Goal: Task Accomplishment & Management: Manage account settings

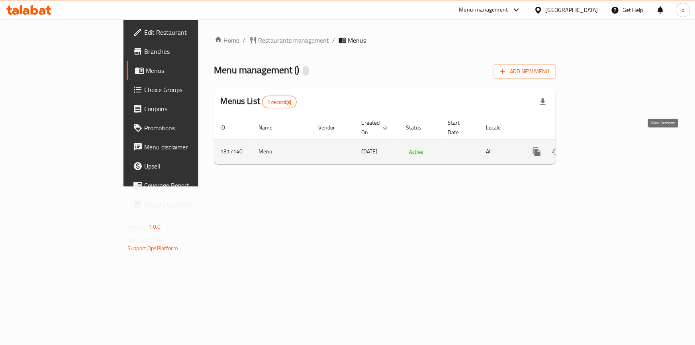
click at [599, 147] on icon "enhanced table" at bounding box center [595, 152] width 10 height 10
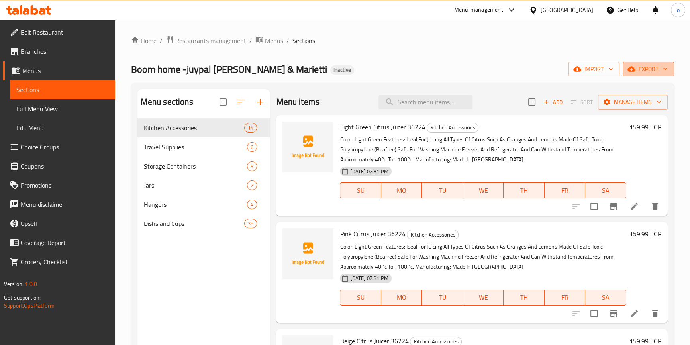
click at [642, 65] on span "export" at bounding box center [648, 69] width 39 height 10
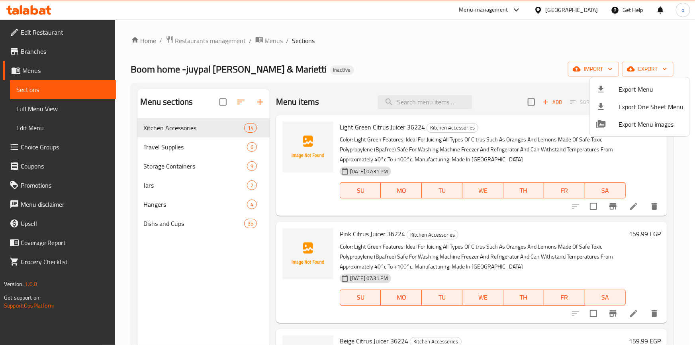
click at [592, 68] on div at bounding box center [347, 172] width 695 height 345
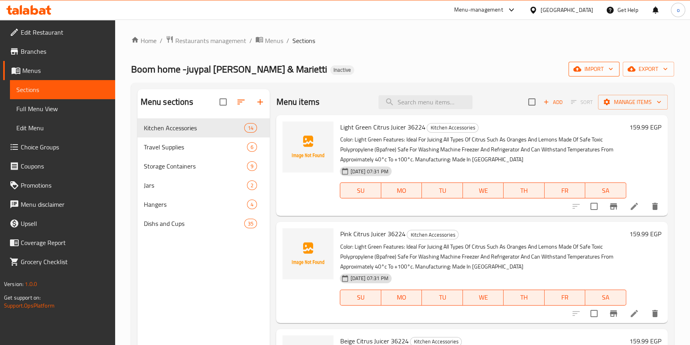
click at [597, 67] on span "import" at bounding box center [594, 69] width 38 height 10
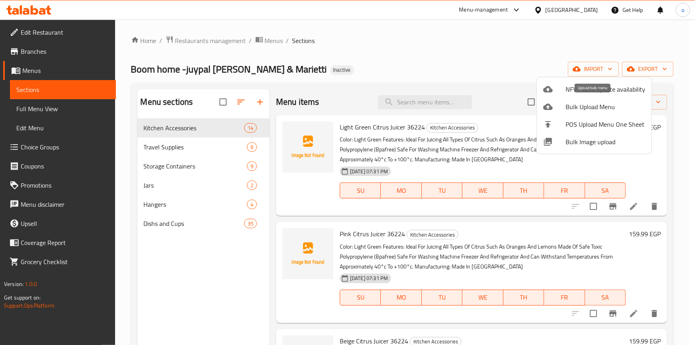
click at [600, 108] on span "Bulk Upload Menu" at bounding box center [606, 107] width 80 height 10
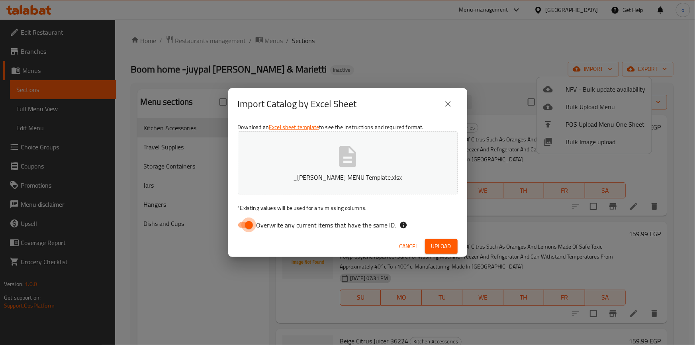
click at [246, 226] on input "Overwrite any current items that have the same ID." at bounding box center [248, 225] width 45 height 15
checkbox input "false"
click at [443, 243] on span "Upload" at bounding box center [442, 247] width 20 height 10
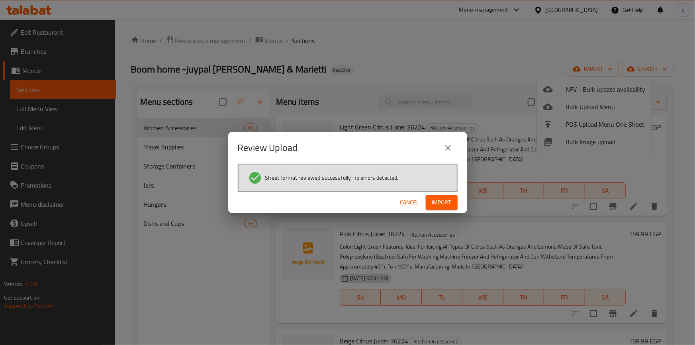
click at [446, 203] on span "Import" at bounding box center [441, 203] width 19 height 10
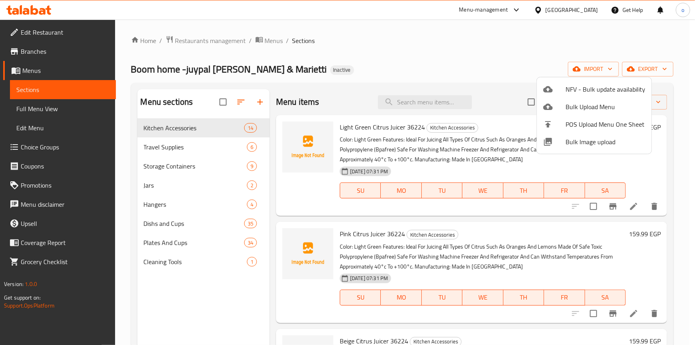
click at [42, 108] on div at bounding box center [347, 172] width 695 height 345
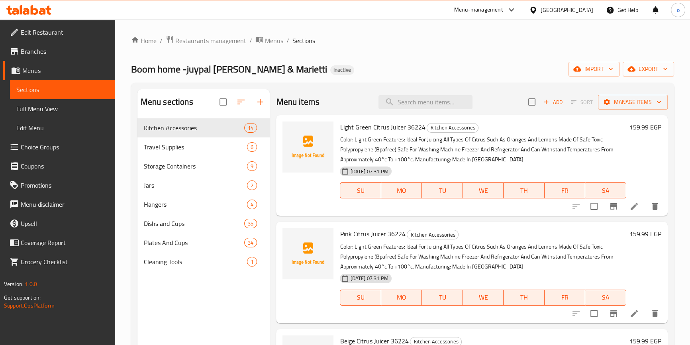
click at [42, 108] on span "Full Menu View" at bounding box center [62, 109] width 92 height 10
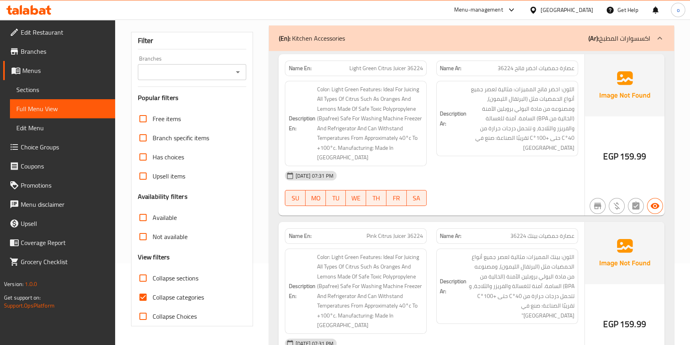
scroll to position [145, 0]
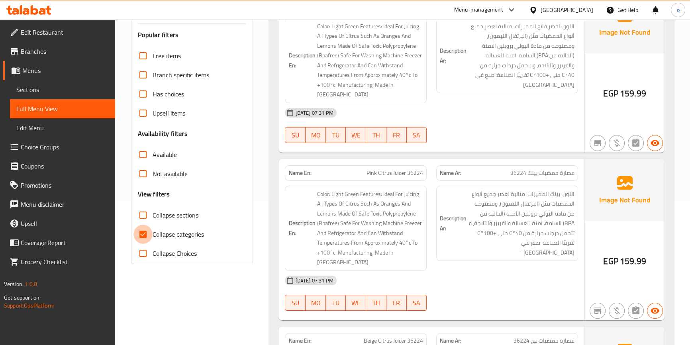
click at [143, 234] on input "Collapse categories" at bounding box center [143, 234] width 19 height 19
checkbox input "false"
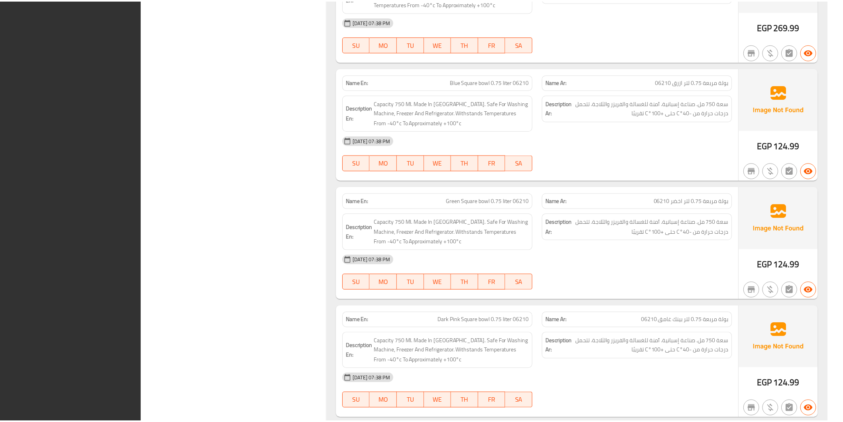
scroll to position [12838, 0]
